Goal: Feedback & Contribution: Leave review/rating

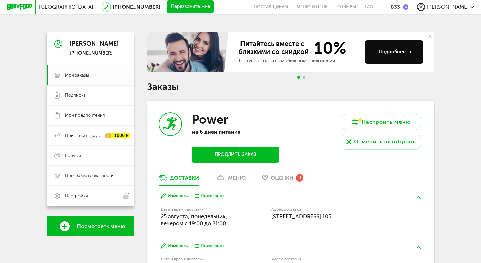
click at [277, 176] on span "Оценки" at bounding box center [282, 178] width 23 height 6
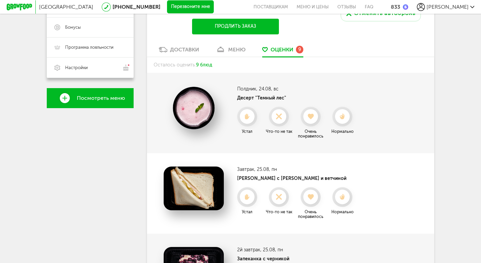
scroll to position [127, 0]
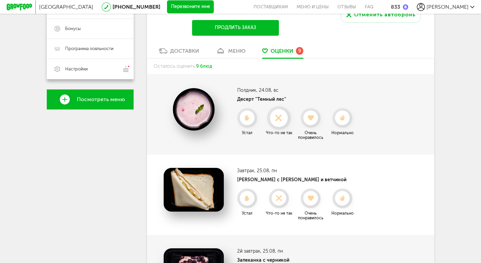
click at [277, 115] on icon at bounding box center [279, 118] width 18 height 7
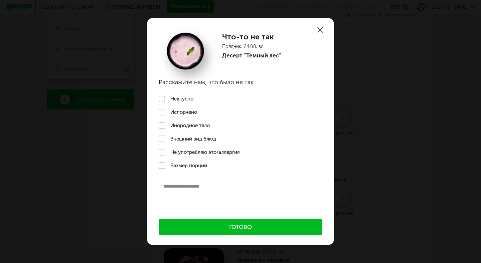
click at [204, 187] on textarea at bounding box center [241, 195] width 164 height 33
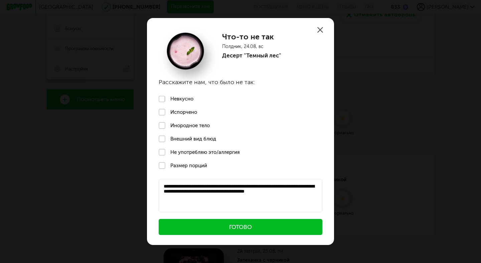
type textarea "**********"
click at [174, 127] on label "Инородное тело" at bounding box center [240, 125] width 187 height 13
click at [200, 232] on button "Готово" at bounding box center [241, 227] width 164 height 16
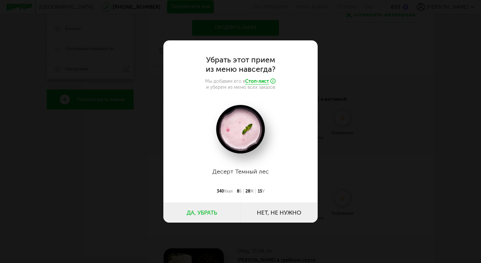
click at [206, 208] on button "Да, убрать" at bounding box center [201, 213] width 77 height 20
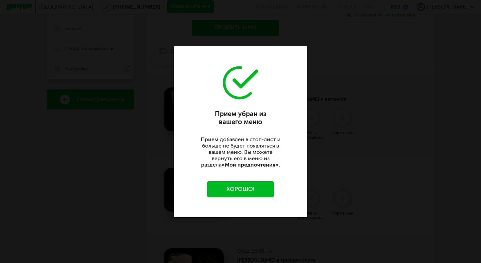
click at [241, 194] on button "Хорошо!" at bounding box center [240, 189] width 67 height 16
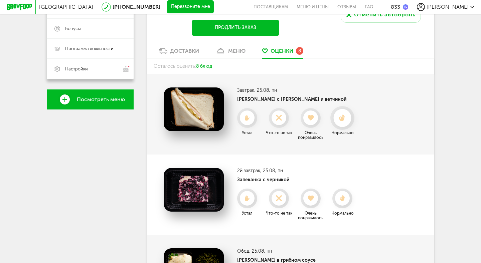
click at [345, 115] on icon at bounding box center [342, 118] width 18 height 7
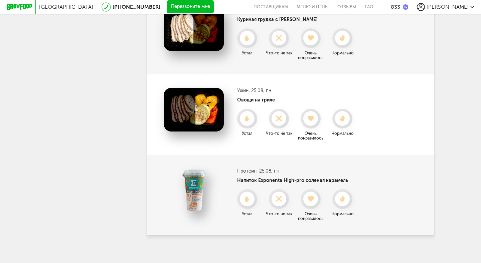
scroll to position [535, 0]
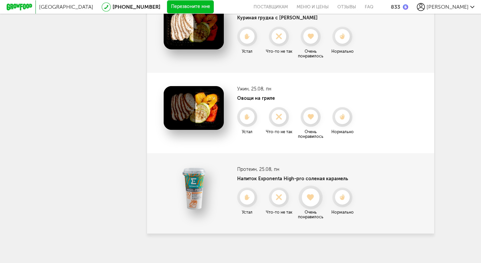
click at [309, 194] on use at bounding box center [310, 197] width 7 height 7
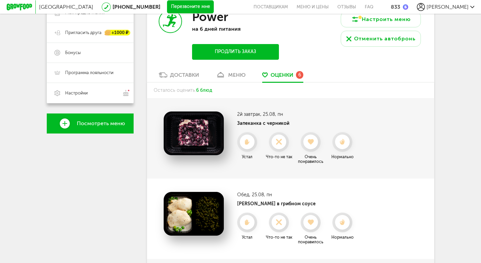
scroll to position [0, 0]
